Goal: Task Accomplishment & Management: Use online tool/utility

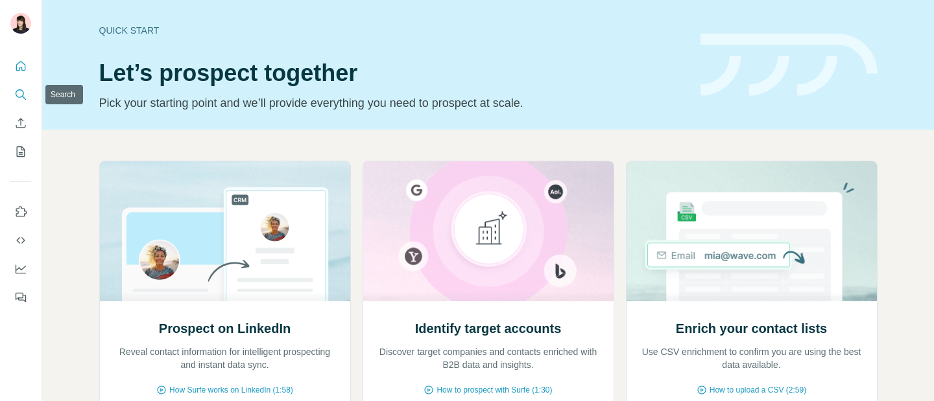
click at [21, 101] on icon "Search" at bounding box center [20, 94] width 13 height 13
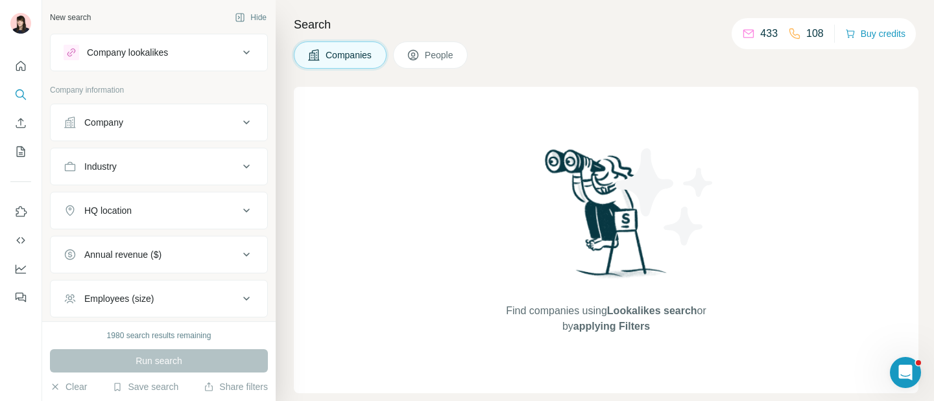
scroll to position [1, 0]
click at [131, 54] on div "Company lookalikes" at bounding box center [127, 51] width 81 height 13
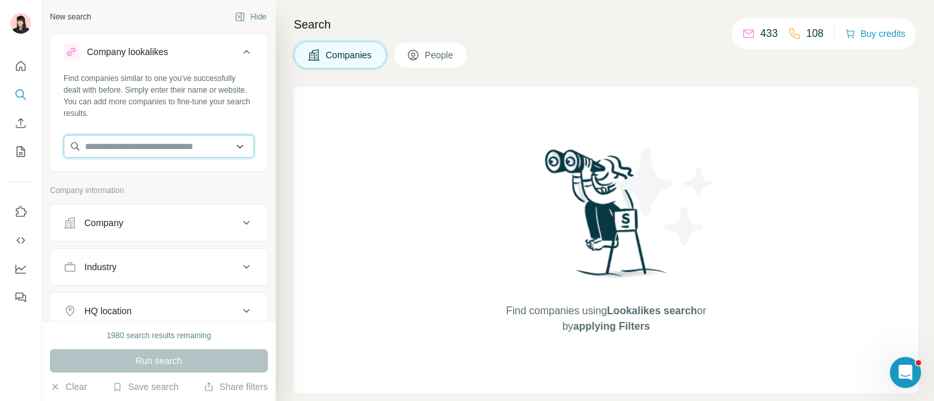
click at [147, 150] on input "text" at bounding box center [159, 146] width 191 height 23
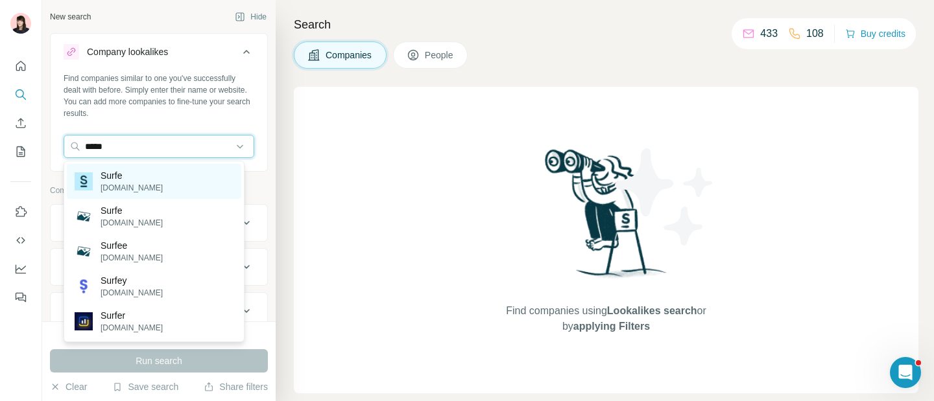
type input "*****"
click at [164, 174] on div "Surfe [DOMAIN_NAME]" at bounding box center [154, 181] width 174 height 35
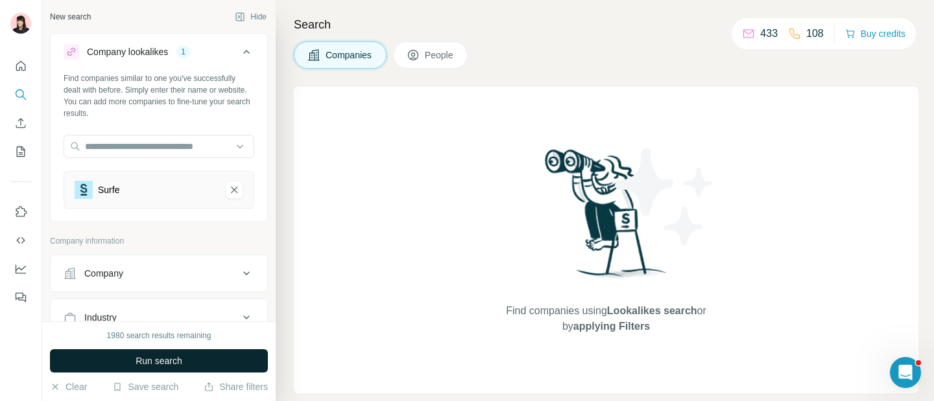
click at [182, 354] on button "Run search" at bounding box center [159, 361] width 218 height 23
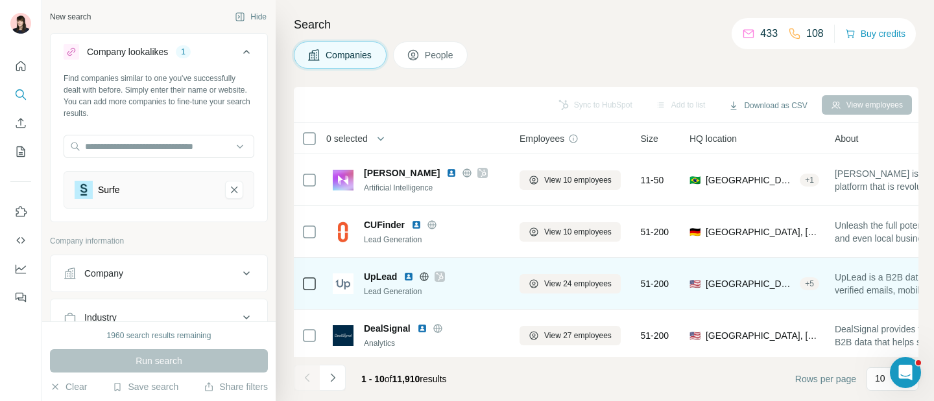
scroll to position [1, 0]
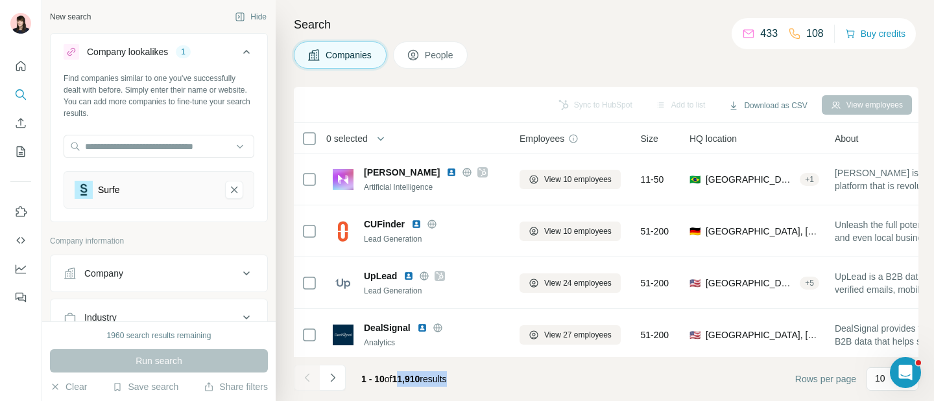
drag, startPoint x: 398, startPoint y: 378, endPoint x: 461, endPoint y: 377, distance: 63.6
click at [457, 377] on div "1 - 10 of 11,910 results" at bounding box center [404, 379] width 106 height 29
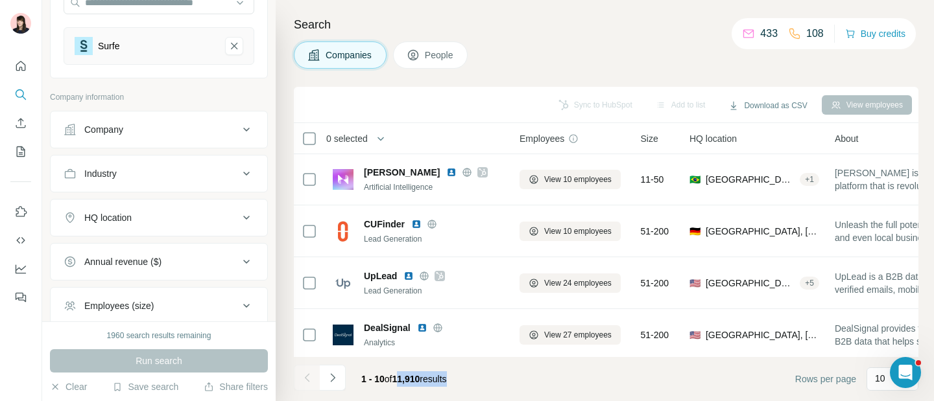
scroll to position [154, 0]
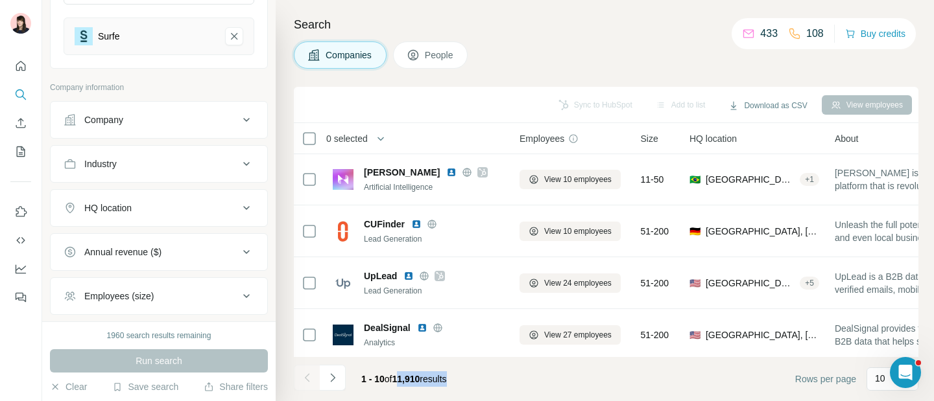
click at [181, 219] on button "HQ location" at bounding box center [159, 208] width 217 height 31
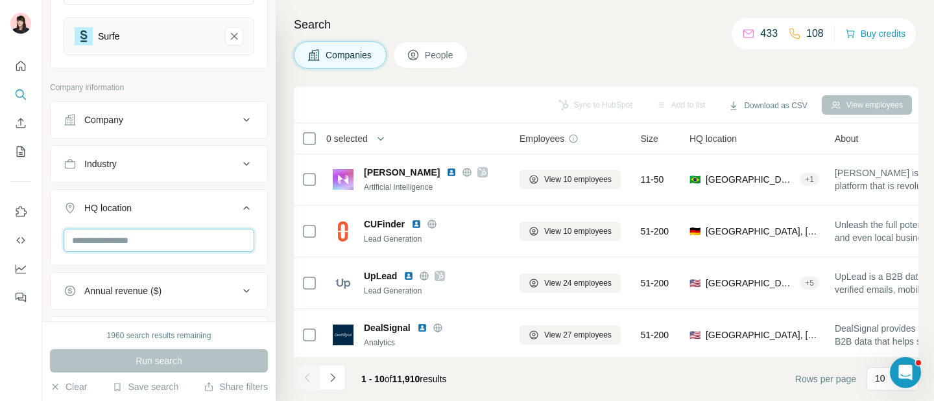
click at [151, 237] on input "text" at bounding box center [159, 240] width 191 height 23
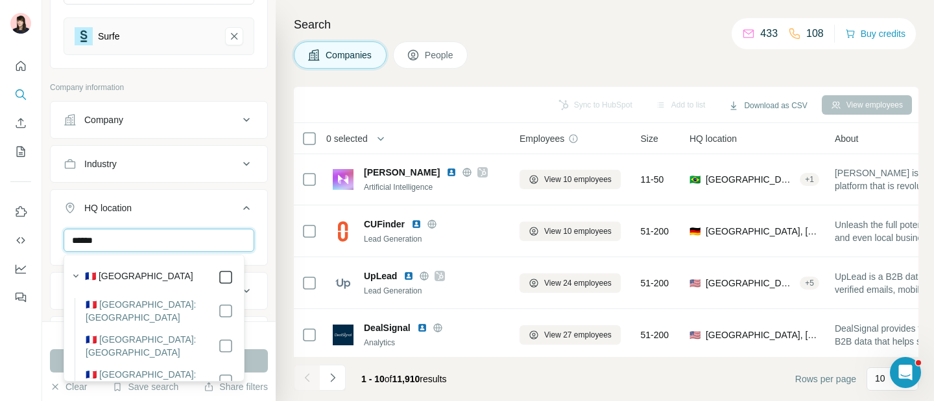
type input "******"
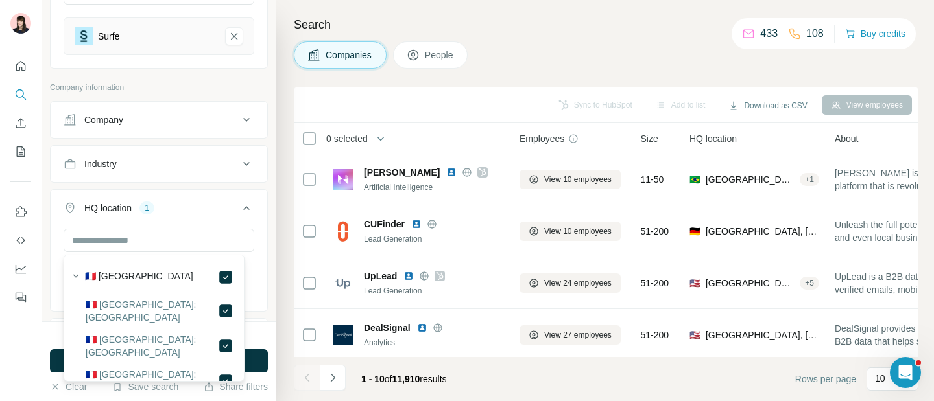
click at [239, 211] on icon at bounding box center [247, 208] width 16 height 16
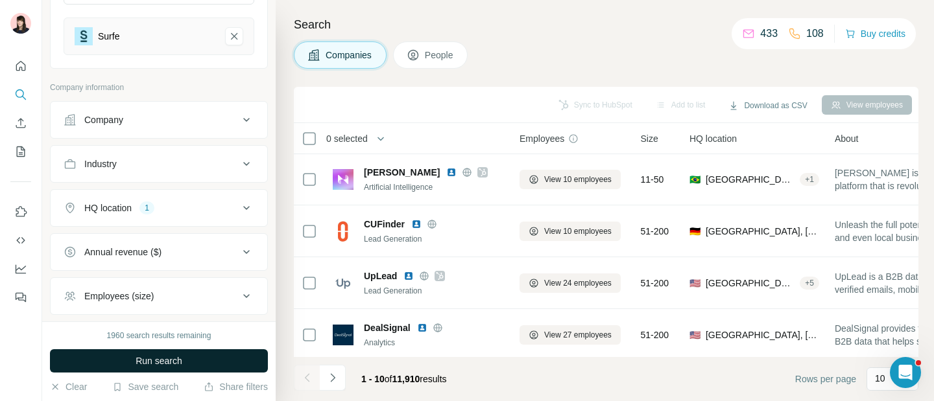
click at [206, 359] on button "Run search" at bounding box center [159, 361] width 218 height 23
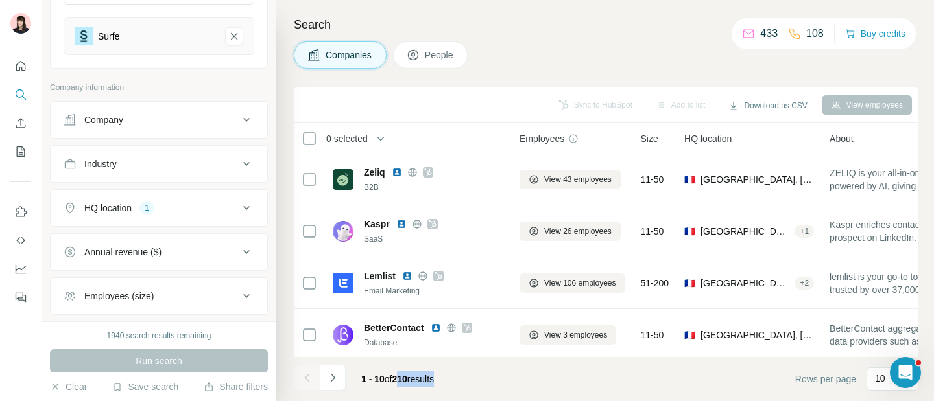
drag, startPoint x: 398, startPoint y: 380, endPoint x: 448, endPoint y: 381, distance: 50.6
click at [444, 381] on div "1 - 10 of 210 results" at bounding box center [397, 379] width 93 height 29
click at [445, 55] on span "People" at bounding box center [440, 55] width 30 height 13
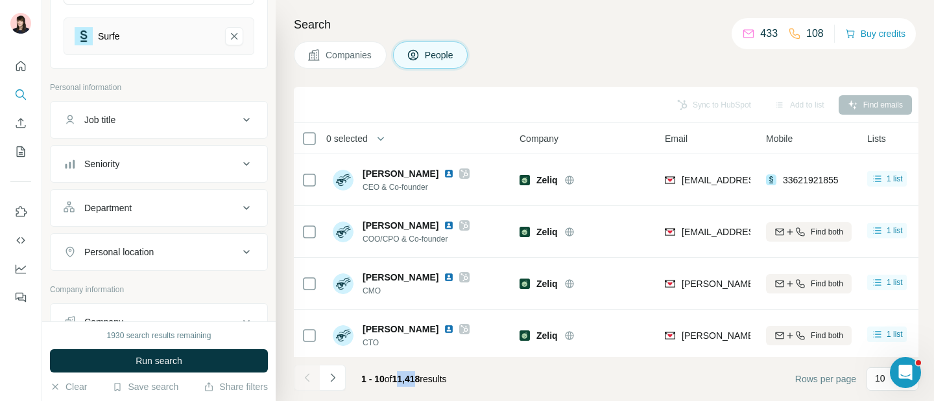
drag, startPoint x: 398, startPoint y: 377, endPoint x: 416, endPoint y: 377, distance: 18.2
click at [416, 377] on span "11,418" at bounding box center [406, 379] width 28 height 10
click at [173, 166] on div "Seniority" at bounding box center [151, 164] width 175 height 13
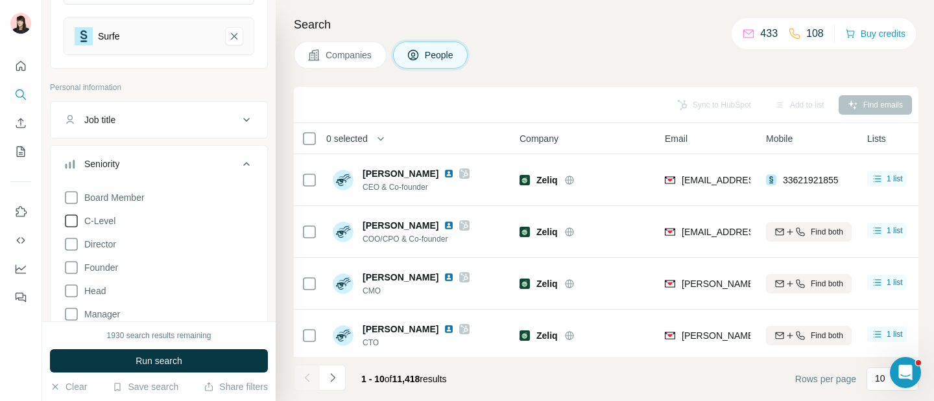
click at [73, 217] on icon at bounding box center [72, 221] width 16 height 16
click at [130, 359] on button "Run search" at bounding box center [159, 361] width 218 height 23
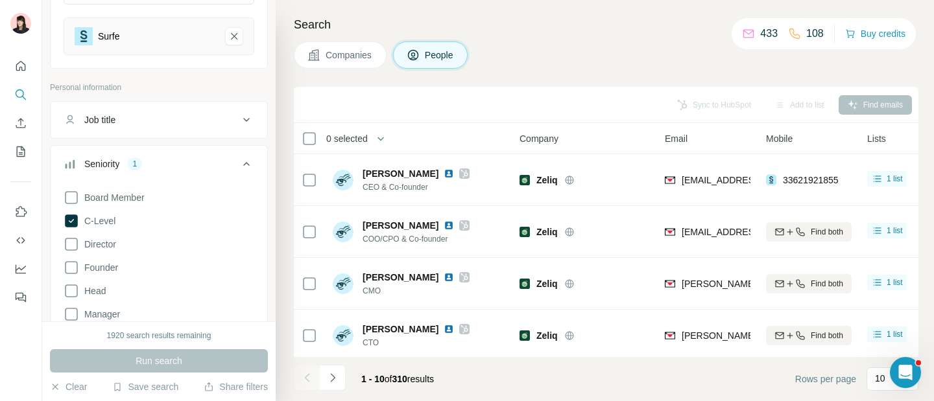
click at [235, 153] on button "Seniority 1" at bounding box center [159, 167] width 217 height 36
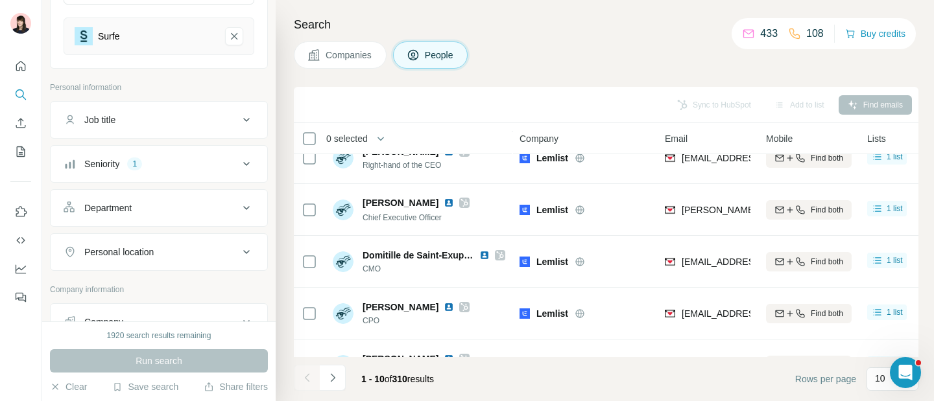
scroll to position [232, 0]
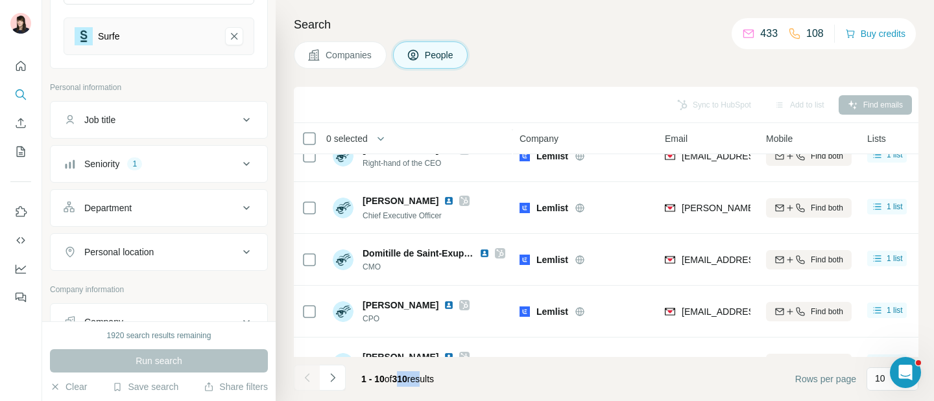
drag, startPoint x: 400, startPoint y: 377, endPoint x: 429, endPoint y: 377, distance: 28.5
click at [429, 377] on span "1 - 10 of 310 results" at bounding box center [397, 379] width 73 height 10
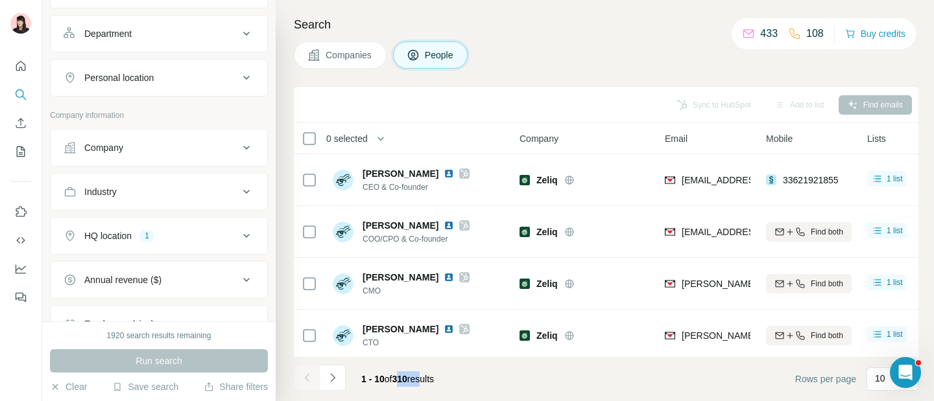
scroll to position [338, 0]
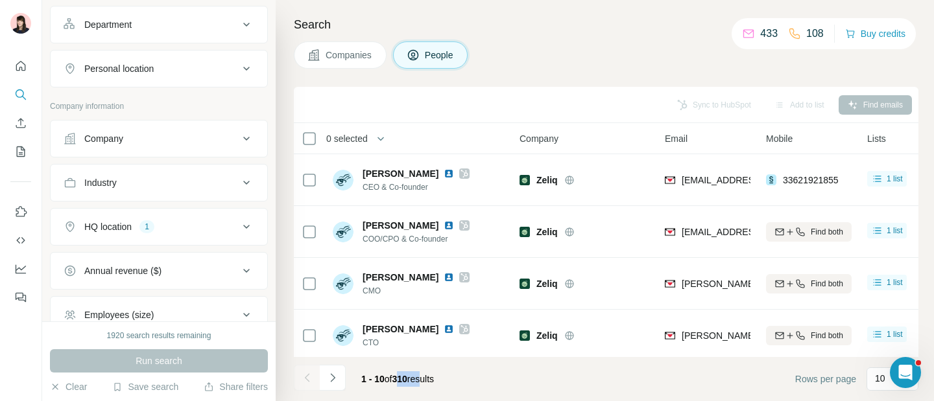
click at [228, 189] on div "Industry" at bounding box center [151, 182] width 175 height 13
click at [239, 179] on icon at bounding box center [247, 183] width 16 height 16
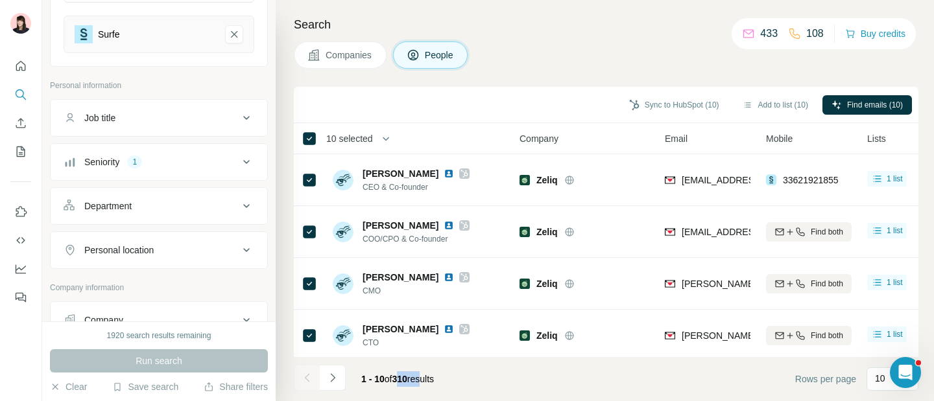
scroll to position [0, 0]
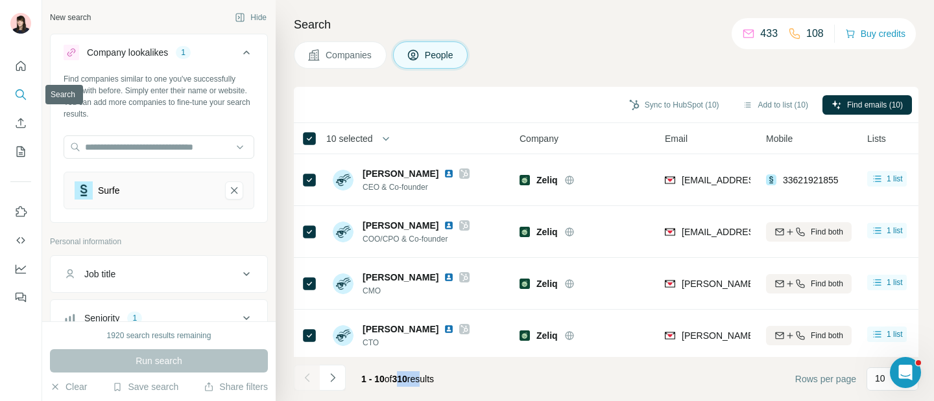
click at [18, 85] on button "Search" at bounding box center [20, 94] width 21 height 23
click at [21, 93] on icon "Search" at bounding box center [20, 94] width 13 height 13
click at [18, 84] on button "Search" at bounding box center [20, 94] width 21 height 23
click at [13, 69] on button "Quick start" at bounding box center [20, 65] width 21 height 23
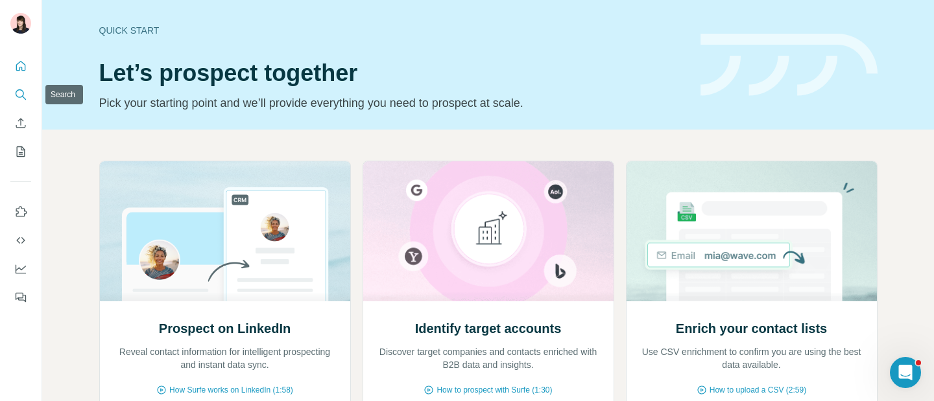
click at [21, 91] on icon "Search" at bounding box center [20, 94] width 13 height 13
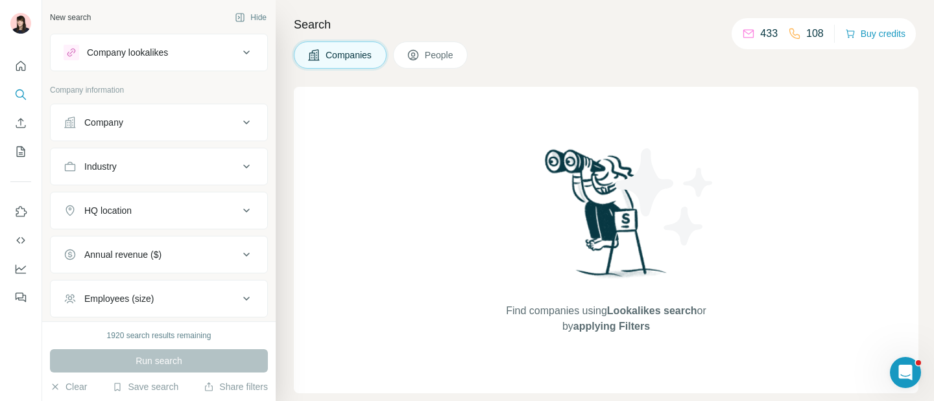
click at [186, 127] on div "Company" at bounding box center [151, 122] width 175 height 13
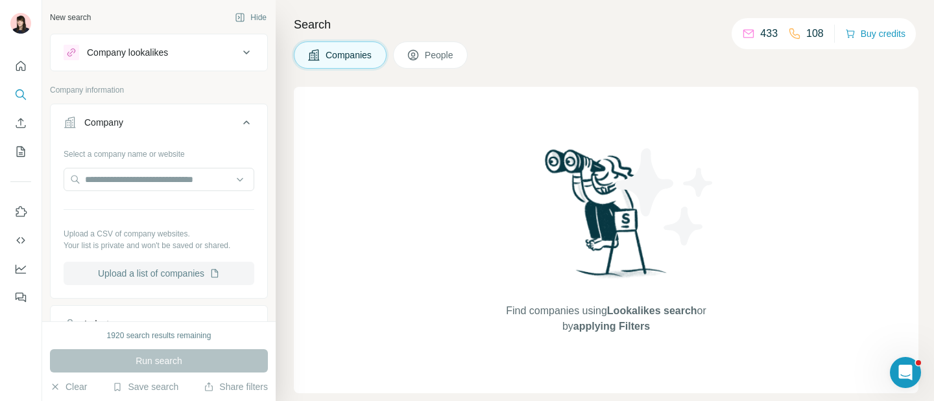
click at [161, 278] on button "Upload a list of companies" at bounding box center [159, 273] width 191 height 23
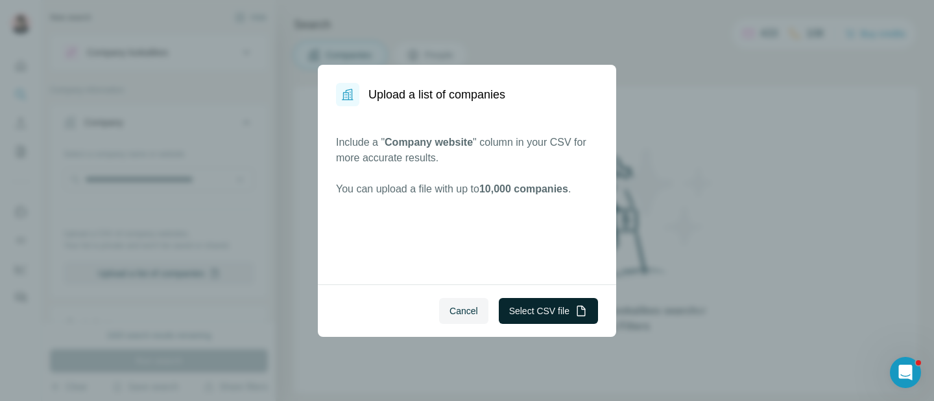
click at [507, 304] on button "Select CSV file" at bounding box center [548, 311] width 99 height 26
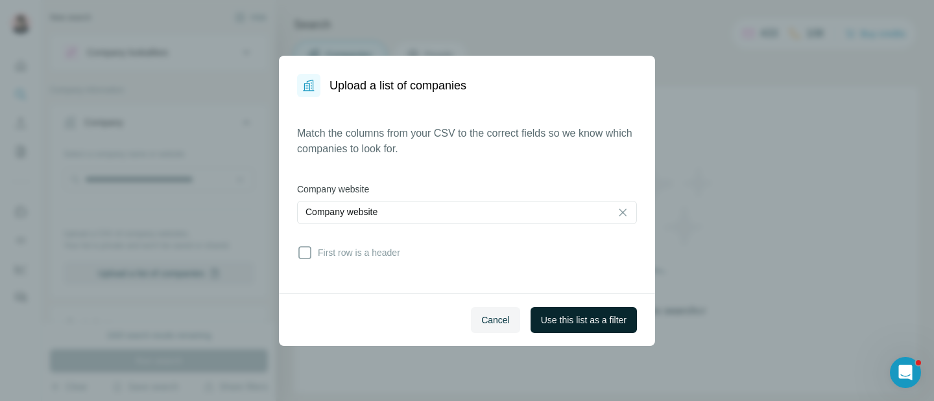
click at [582, 315] on span "Use this list as a filter" at bounding box center [584, 320] width 86 height 13
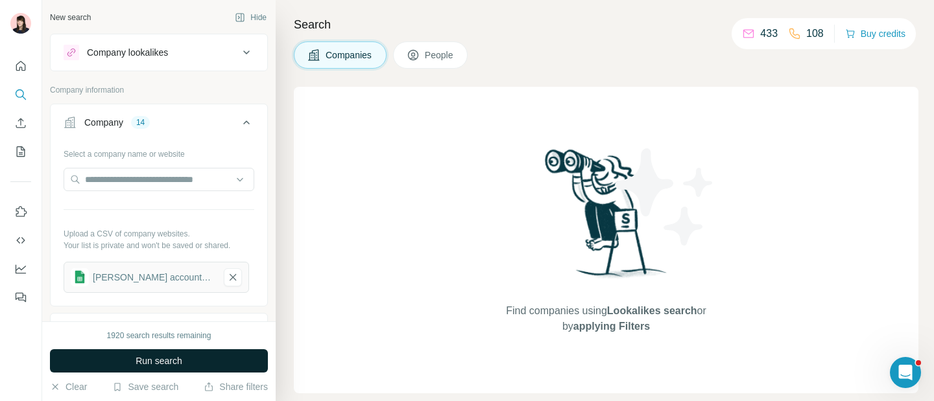
click at [158, 365] on span "Run search" at bounding box center [159, 361] width 47 height 13
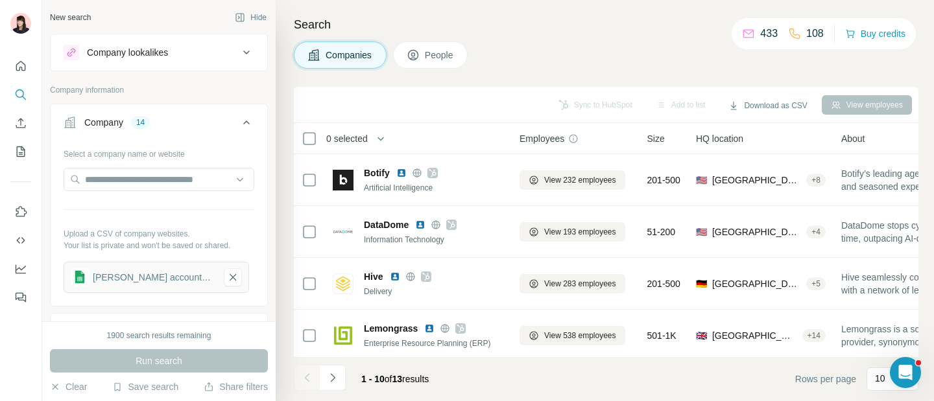
click at [433, 60] on span "People" at bounding box center [440, 55] width 30 height 13
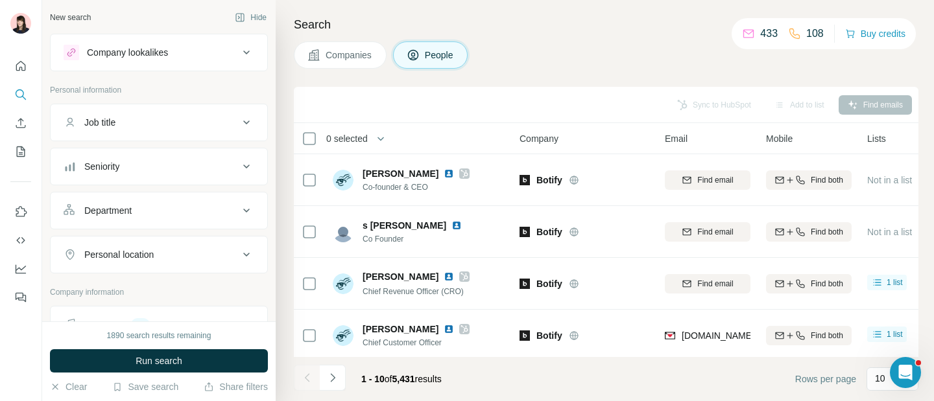
click at [175, 164] on div "Seniority" at bounding box center [151, 166] width 175 height 13
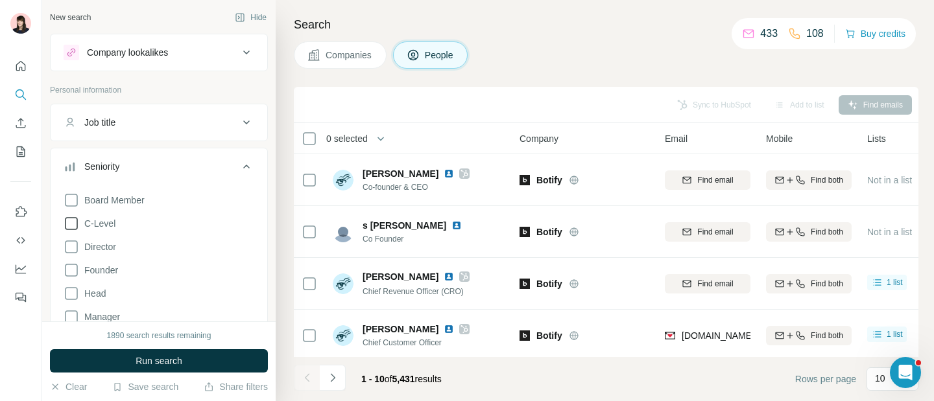
click at [110, 225] on span "C-Level" at bounding box center [97, 223] width 36 height 13
click at [119, 360] on button "Run search" at bounding box center [159, 361] width 218 height 23
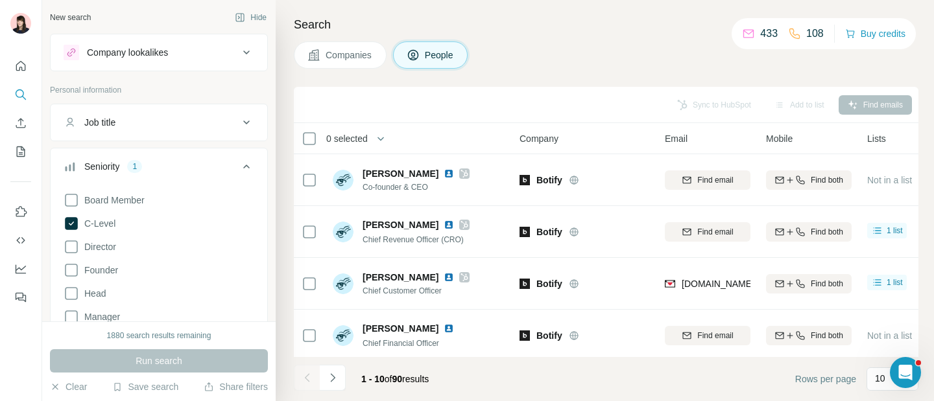
click at [352, 60] on span "Companies" at bounding box center [349, 55] width 47 height 13
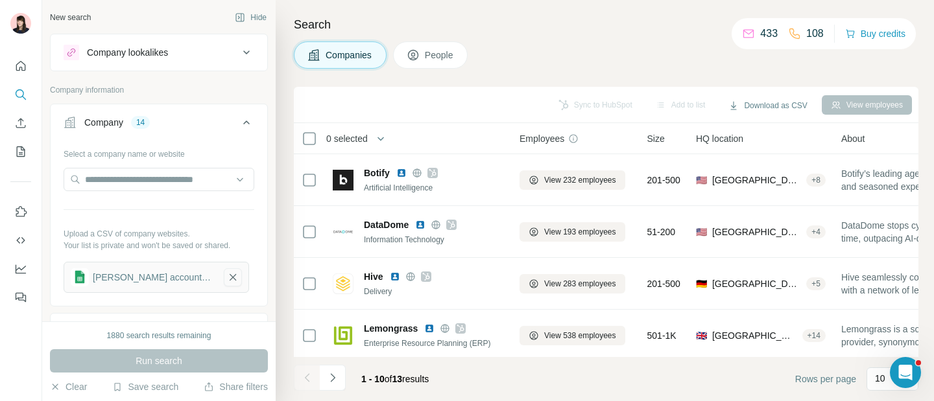
click at [231, 283] on icon "button" at bounding box center [233, 277] width 12 height 13
click at [20, 127] on icon "Enrich CSV" at bounding box center [21, 123] width 10 height 10
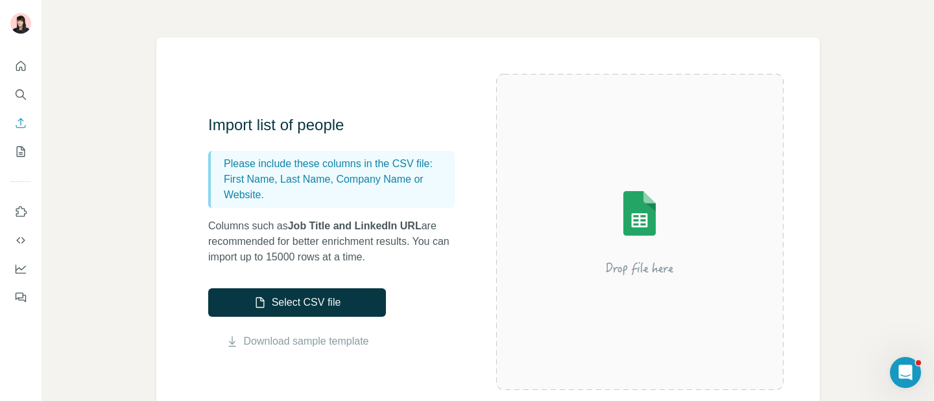
scroll to position [65, 0]
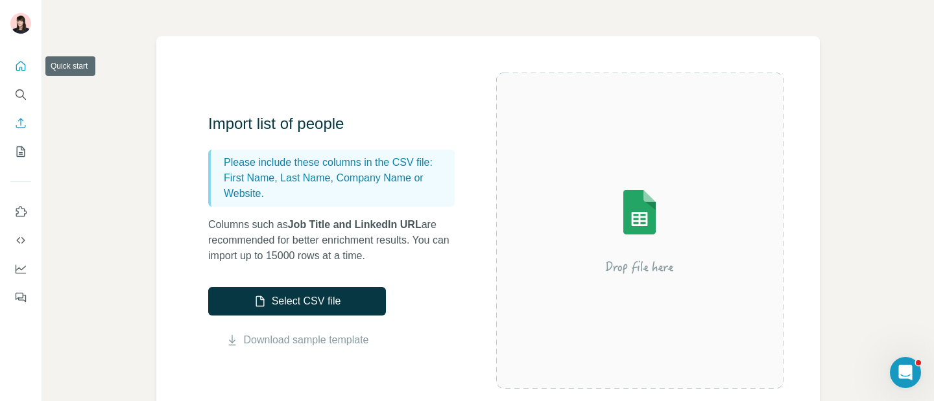
click at [21, 71] on icon "Quick start" at bounding box center [20, 66] width 13 height 13
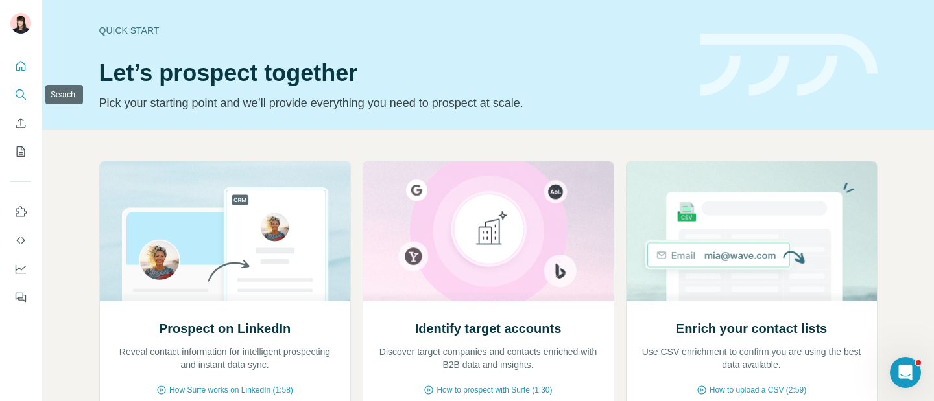
click at [23, 97] on icon "Search" at bounding box center [20, 94] width 13 height 13
